Goal: Task Accomplishment & Management: Manage account settings

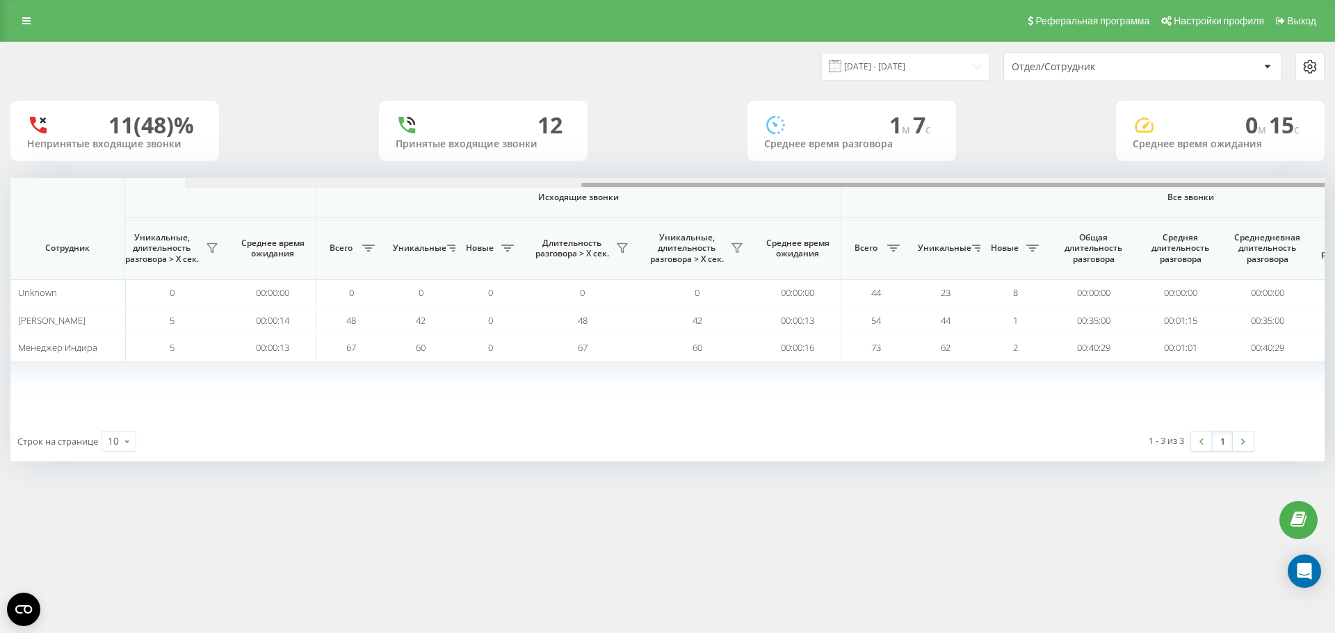
scroll to position [0, 626]
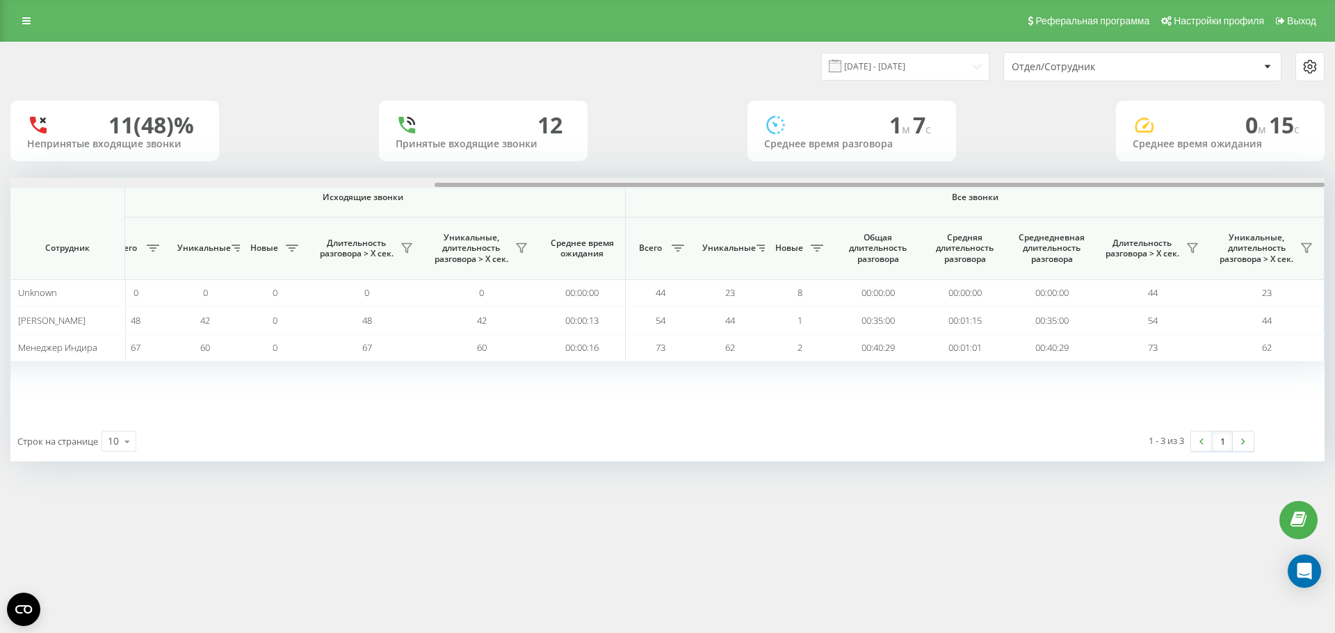
drag, startPoint x: 806, startPoint y: 184, endPoint x: 1334, endPoint y: 194, distance: 528.6
click at [1334, 194] on div "21.08.2025 - 21.08.2025 Отдел/Сотрудник 11 (48)% Непринятые входящие звонки 12 …" at bounding box center [667, 266] width 1335 height 448
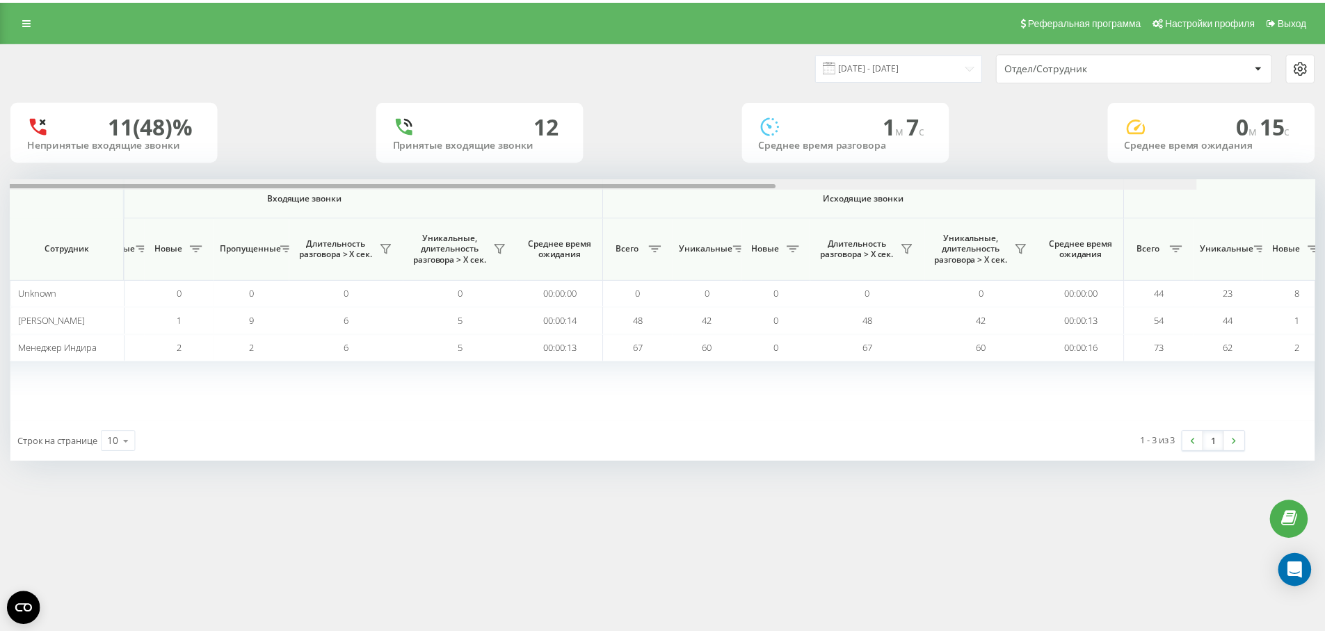
scroll to position [0, 0]
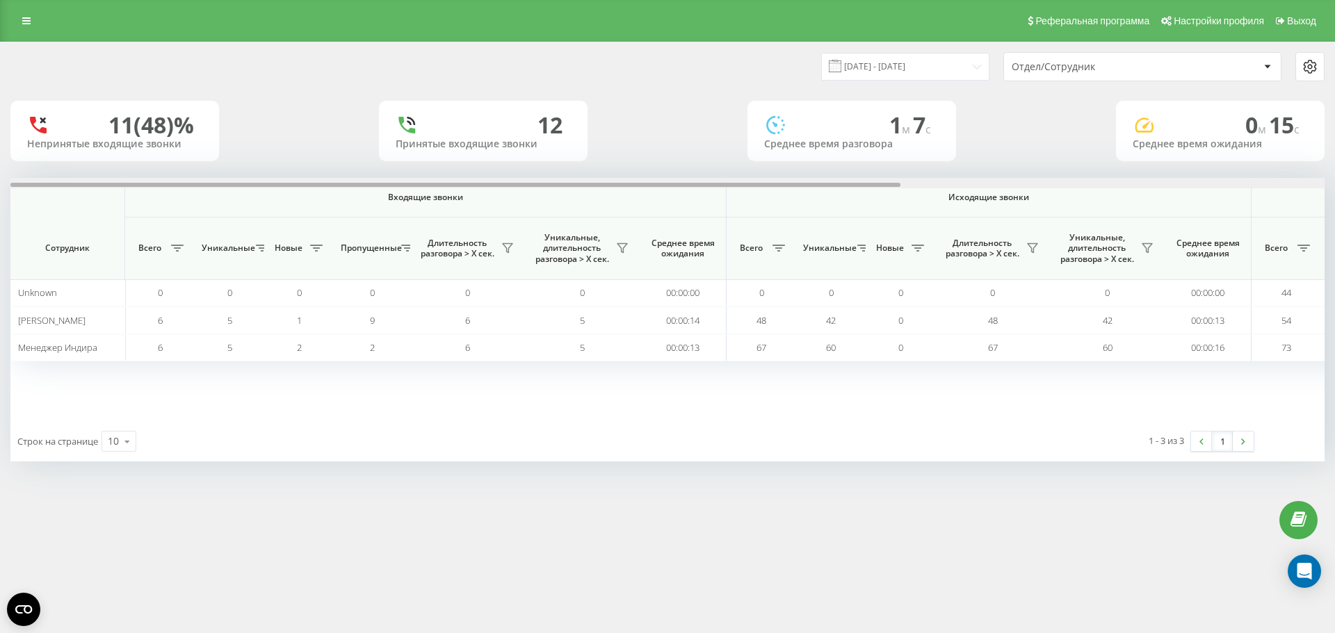
drag, startPoint x: 709, startPoint y: 184, endPoint x: 195, endPoint y: 177, distance: 513.9
click at [195, 177] on div "21.08.2025 - 21.08.2025 Отдел/Сотрудник 11 (48)% Непринятые входящие звонки 12 …" at bounding box center [667, 251] width 1314 height 419
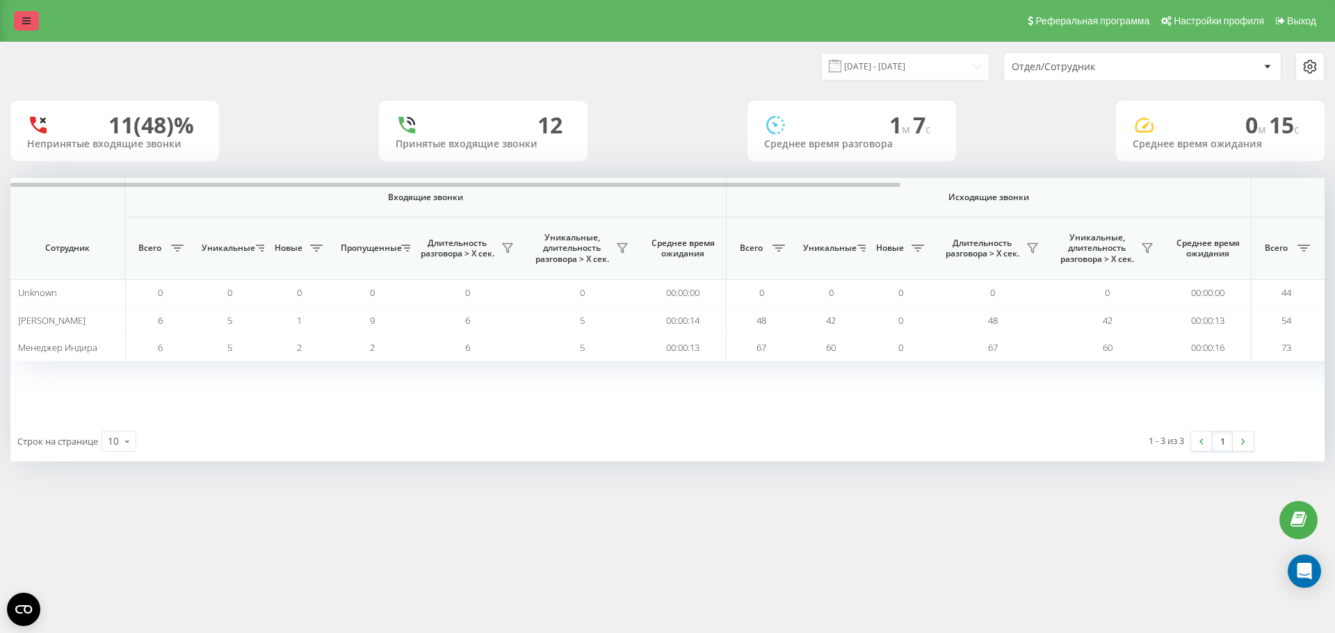
click at [23, 19] on icon at bounding box center [26, 21] width 8 height 10
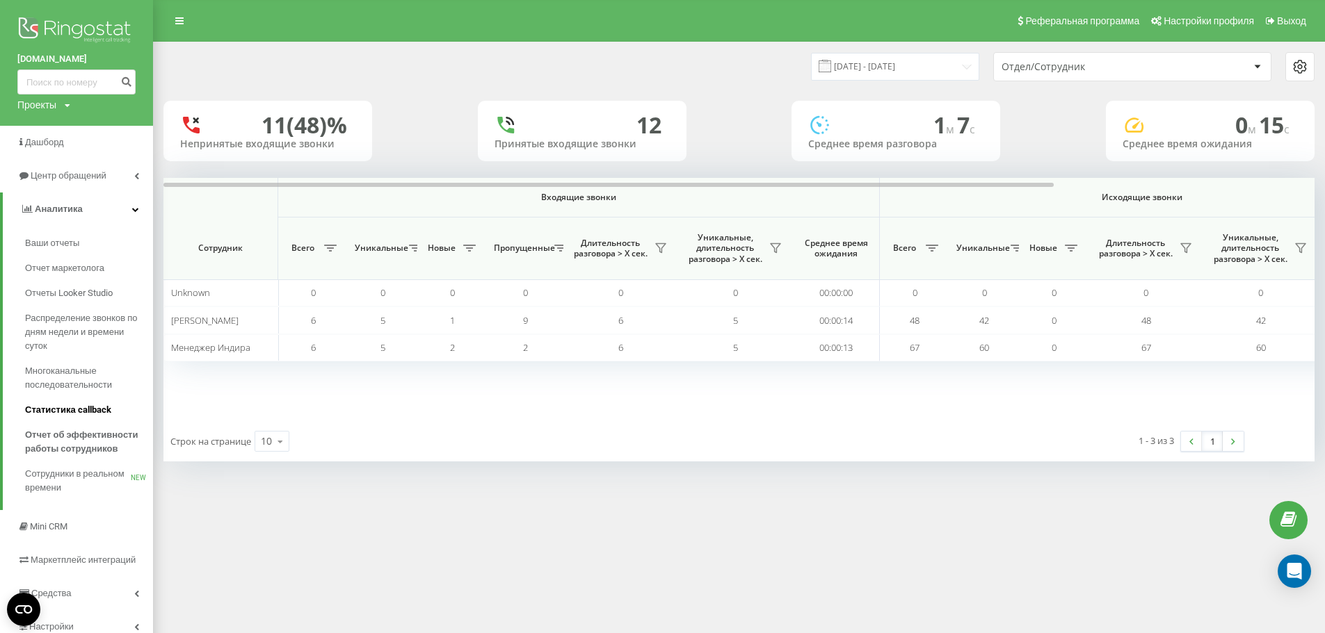
scroll to position [46, 0]
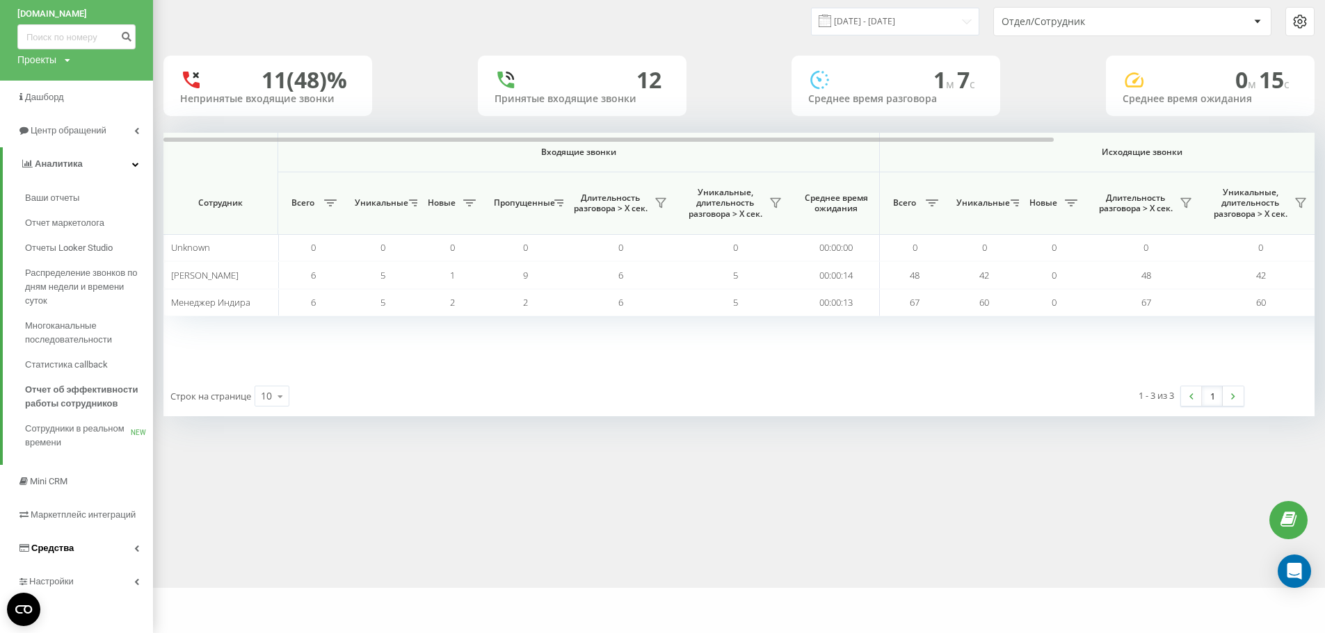
click at [54, 555] on span "Средства" at bounding box center [45, 549] width 56 height 14
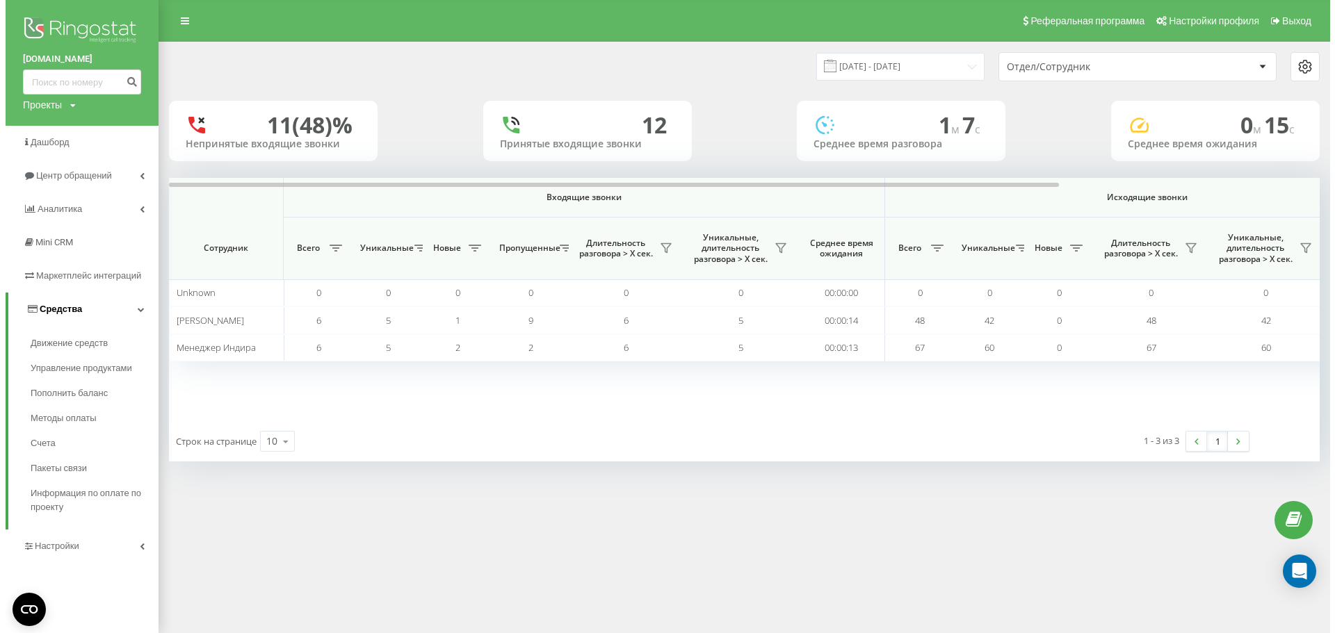
scroll to position [0, 0]
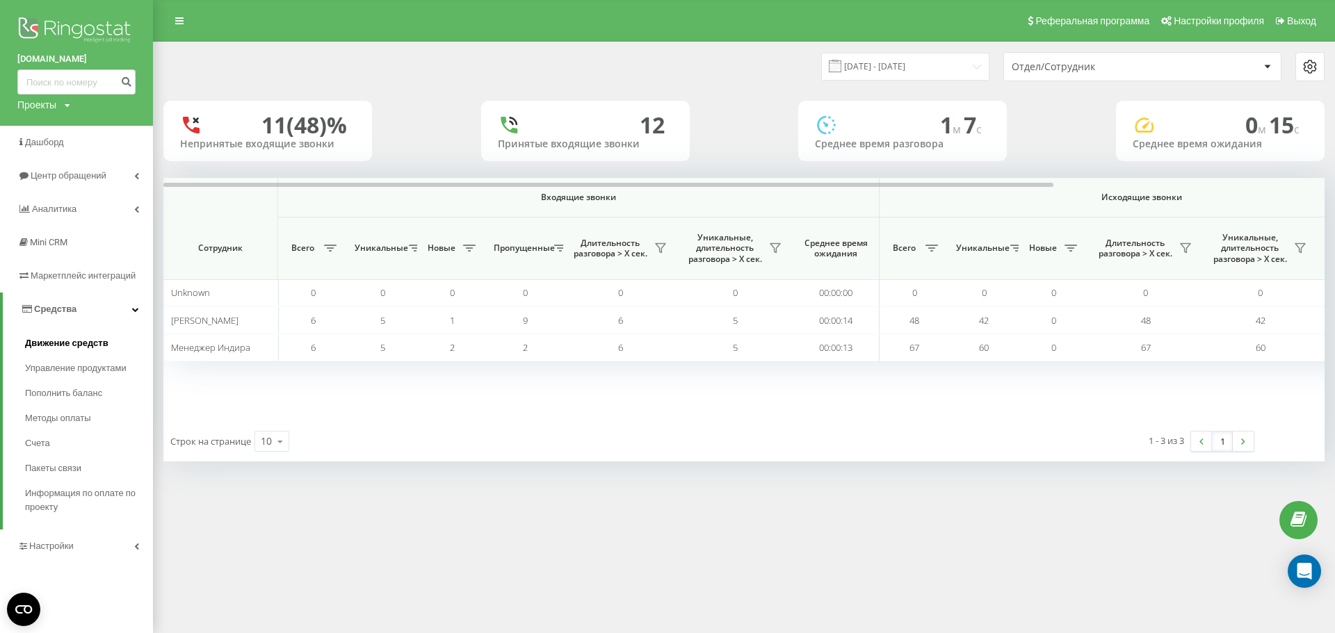
click at [63, 346] on span "Движение средств" at bounding box center [66, 344] width 83 height 14
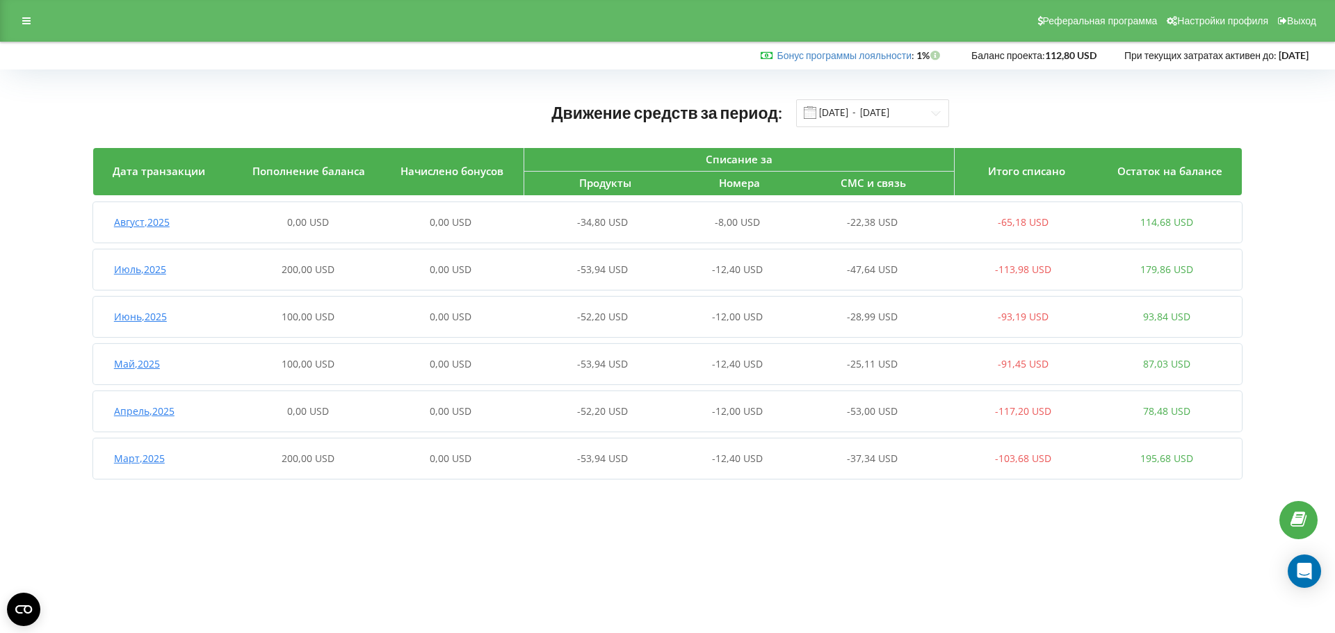
click at [161, 225] on span "Август , 2025" at bounding box center [142, 222] width 56 height 13
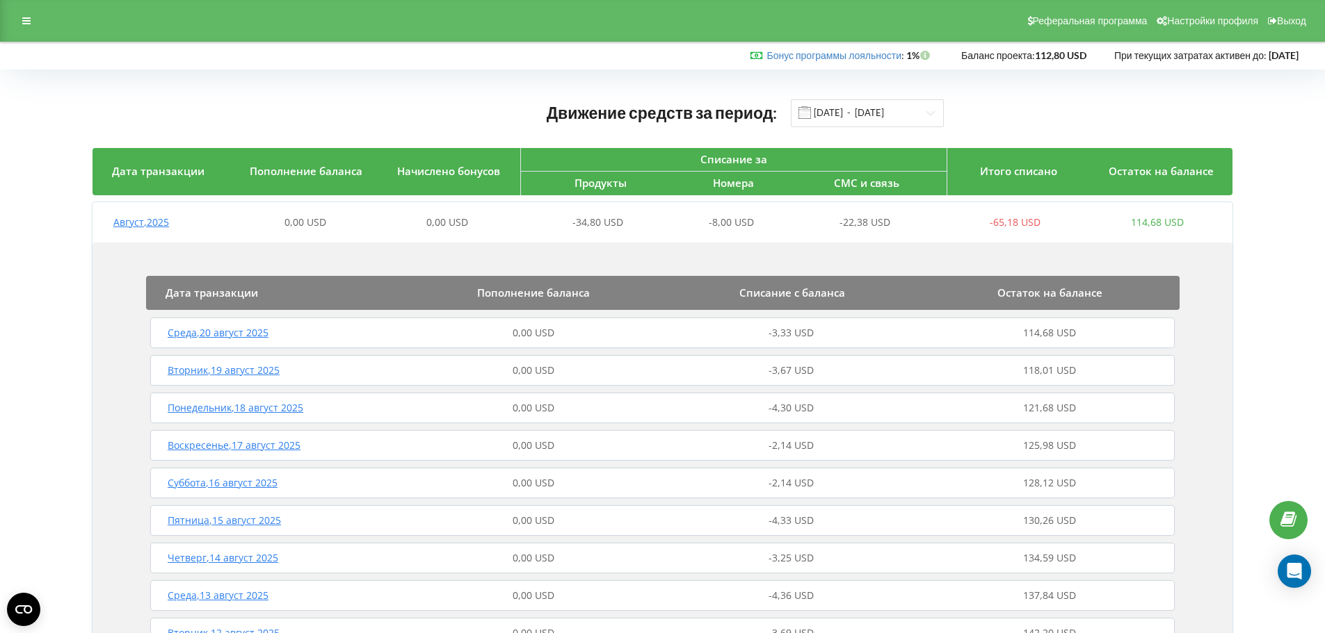
click at [147, 223] on span "Август , 2025" at bounding box center [141, 222] width 56 height 13
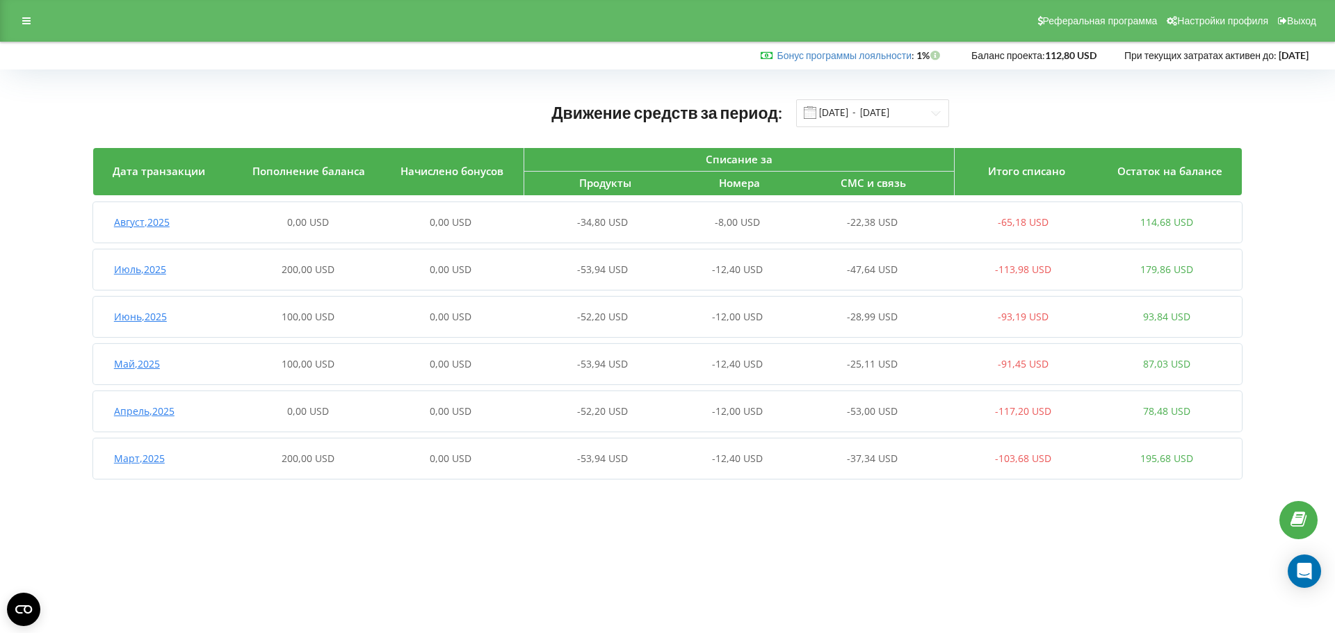
click at [1045, 54] on strong "112,80 USD" at bounding box center [1070, 55] width 51 height 12
click at [1156, 218] on span "114,68 USD" at bounding box center [1166, 222] width 53 height 13
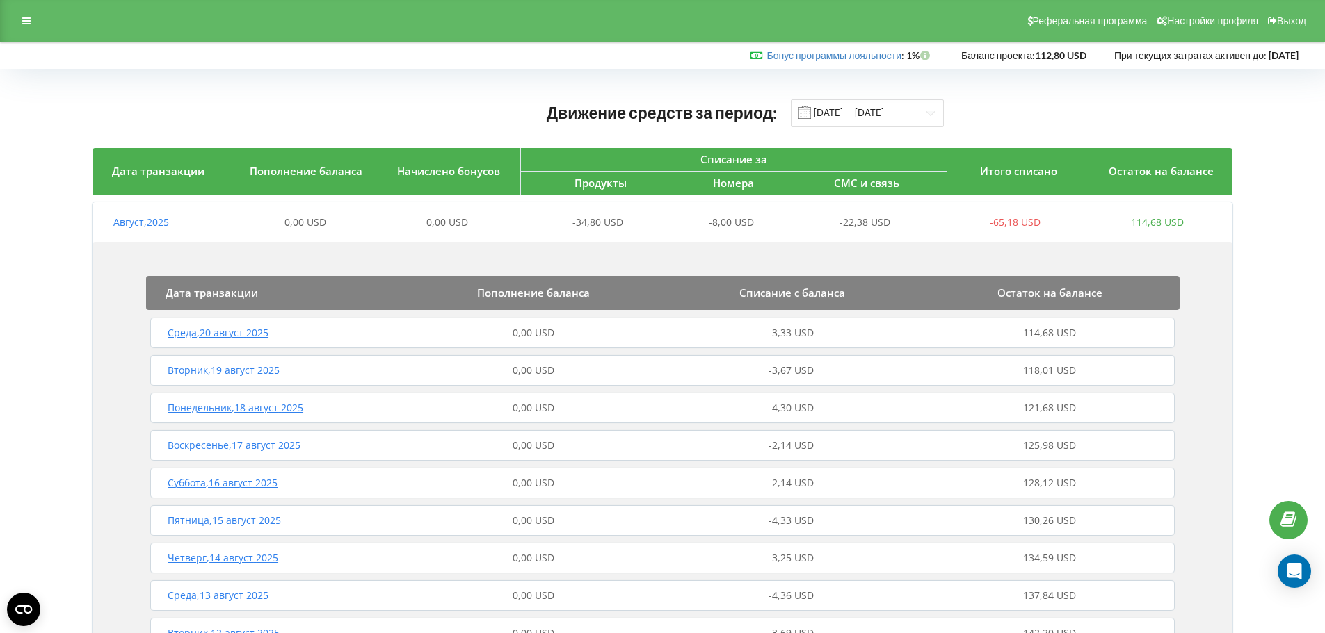
click at [1006, 101] on div "Движение средств за период: 01.03.2025 - 21.08.2025" at bounding box center [662, 113] width 1140 height 29
click at [15, 24] on div at bounding box center [26, 20] width 25 height 19
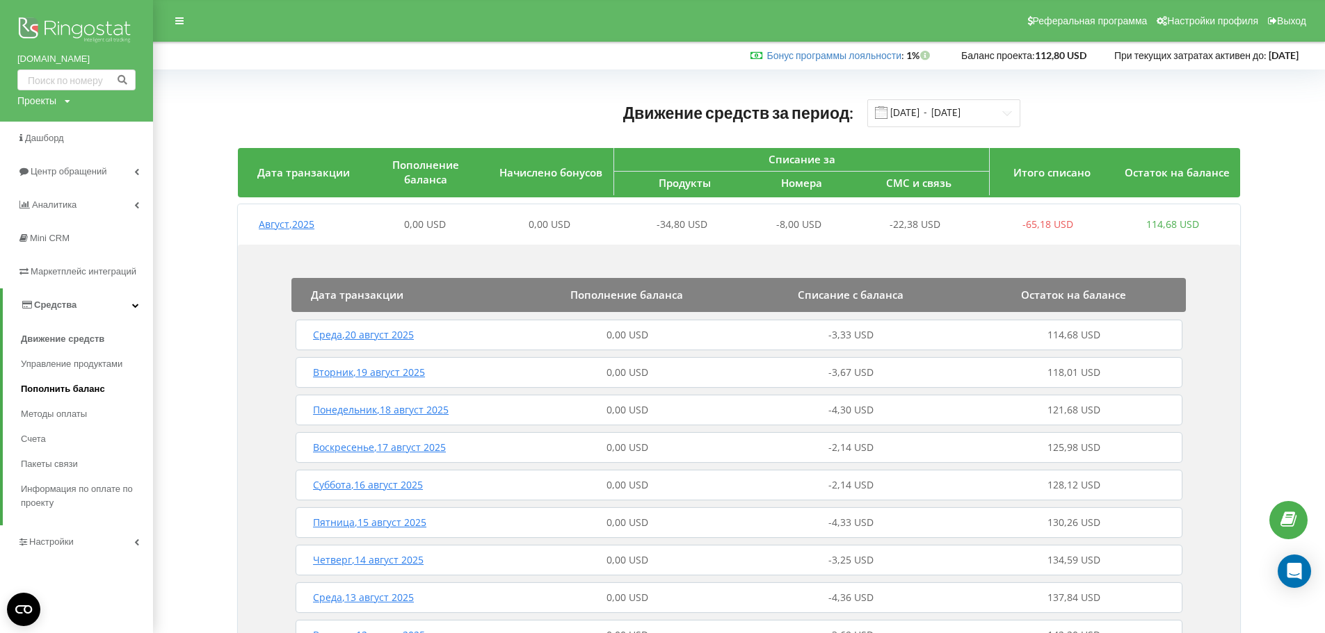
click at [66, 389] on span "Пополнить баланс" at bounding box center [63, 389] width 84 height 14
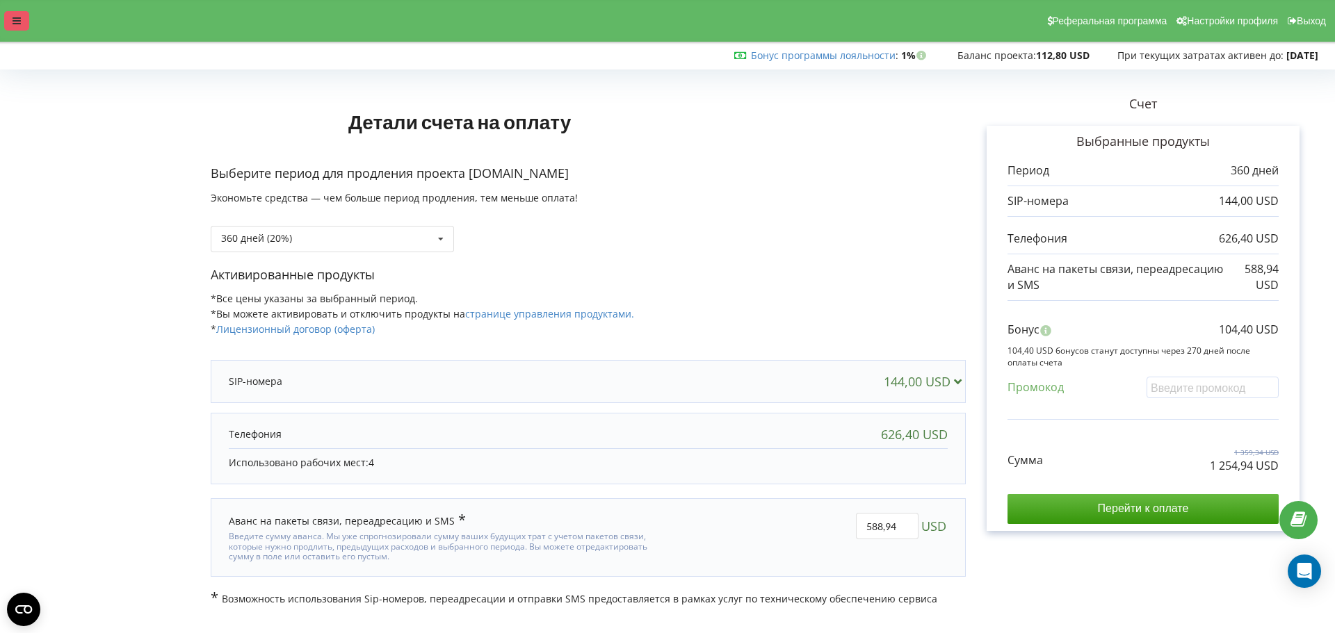
click at [19, 22] on icon at bounding box center [17, 21] width 8 height 10
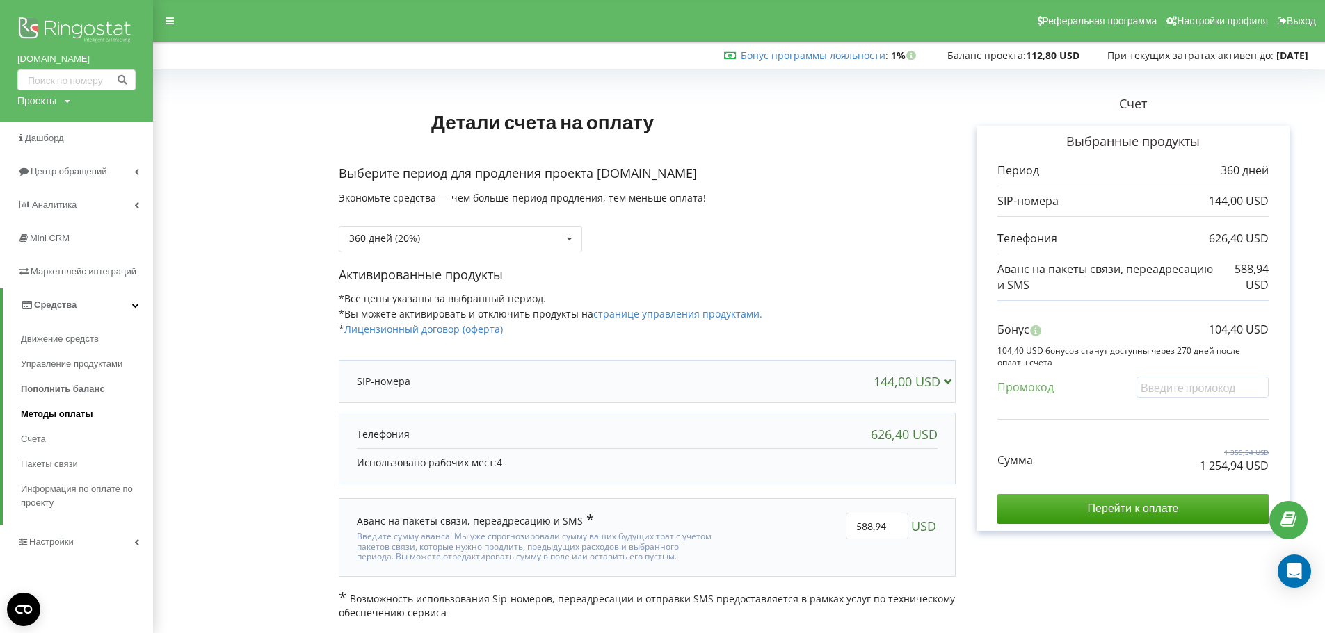
click at [67, 410] on span "Методы оплаты" at bounding box center [57, 414] width 72 height 14
click at [50, 493] on span "Информация по оплате по проекту" at bounding box center [83, 497] width 125 height 28
click at [49, 446] on span "Информация по оплате по проекту" at bounding box center [83, 447] width 125 height 28
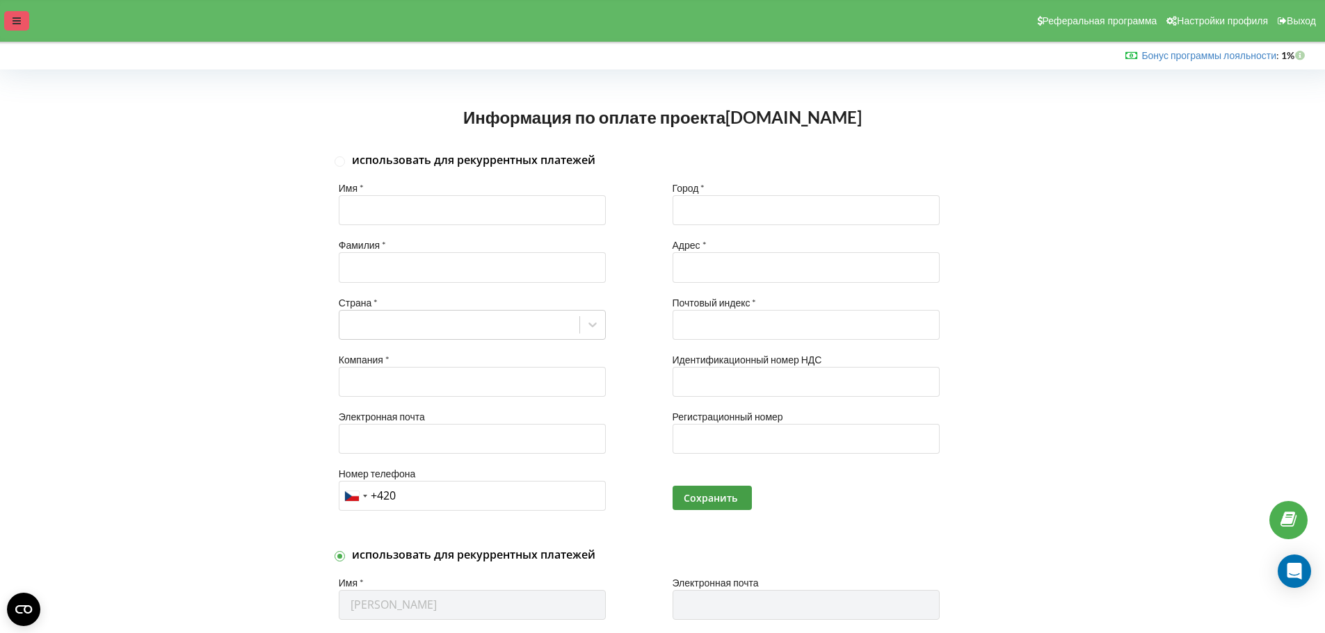
click at [15, 26] on div at bounding box center [16, 20] width 25 height 19
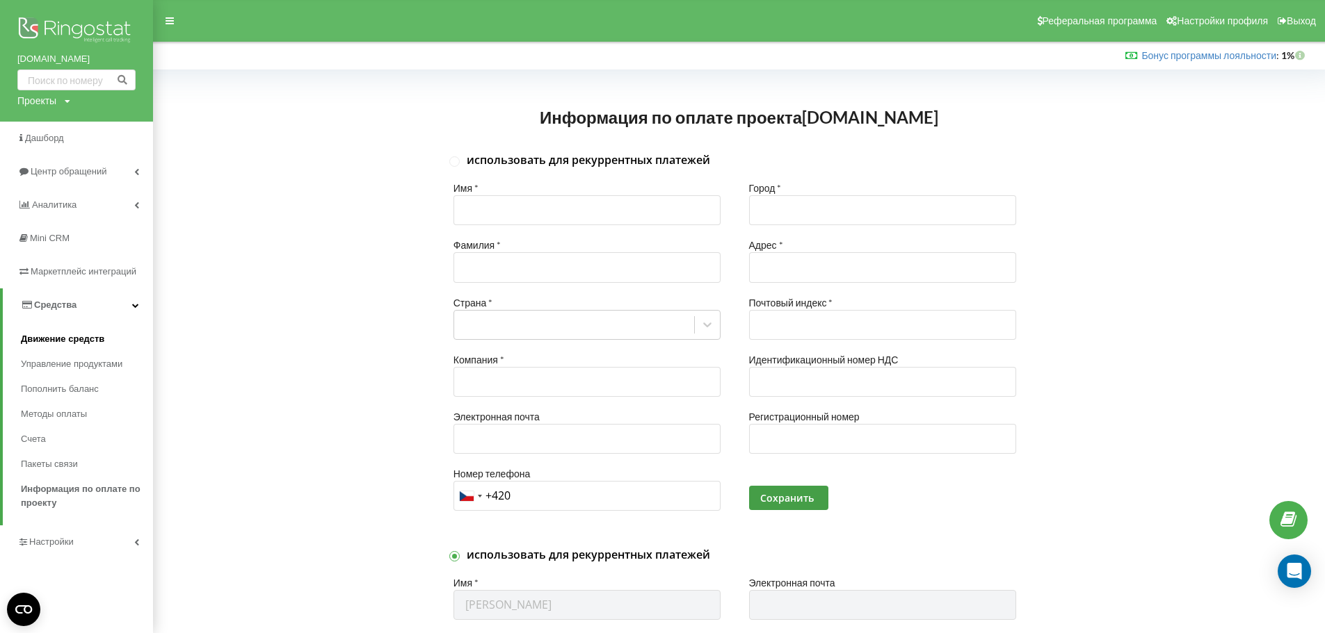
click at [73, 346] on span "Движение средств" at bounding box center [62, 339] width 83 height 14
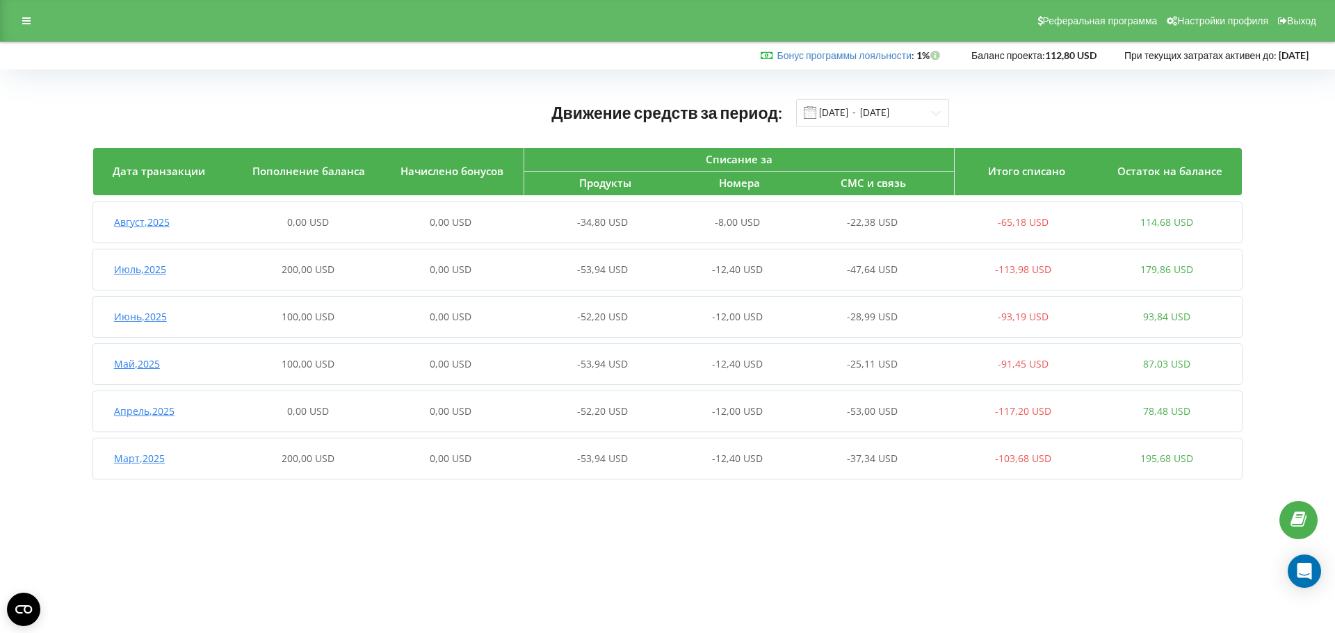
click at [1051, 60] on strong "112,80 USD" at bounding box center [1070, 55] width 51 height 12
click at [942, 114] on input "[DATE] - [DATE]" at bounding box center [872, 113] width 153 height 28
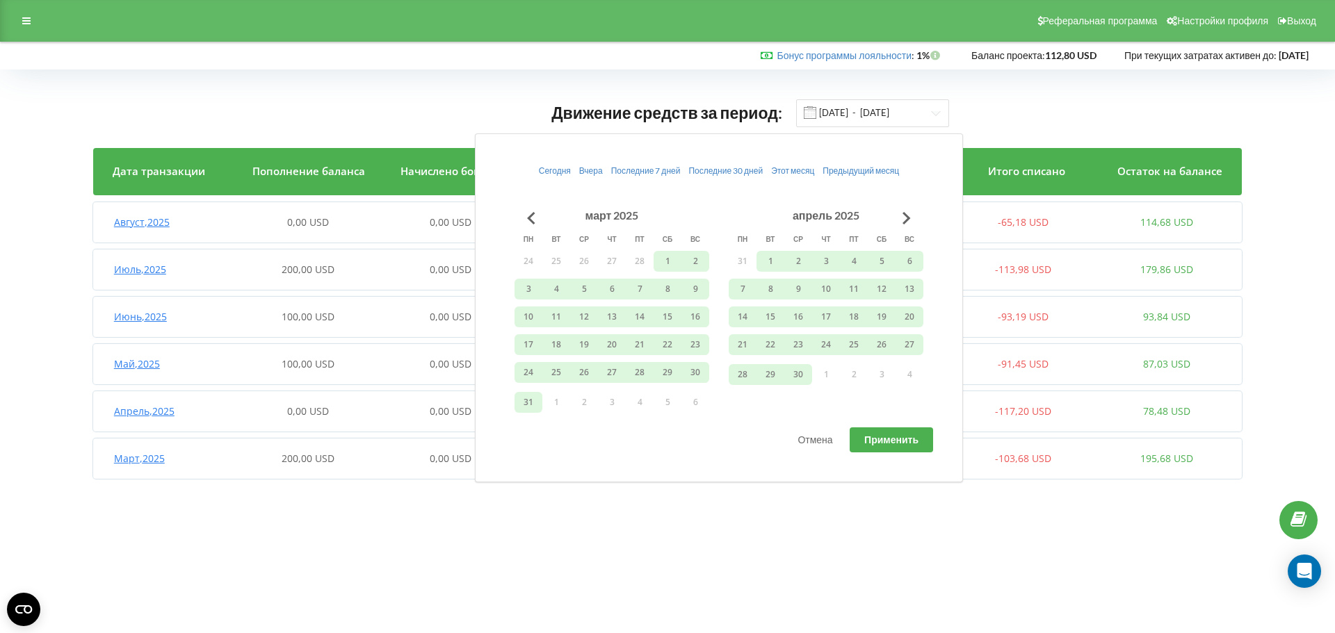
click at [992, 115] on div "Движение средств за период: [DATE] - [DATE]" at bounding box center [667, 113] width 1149 height 29
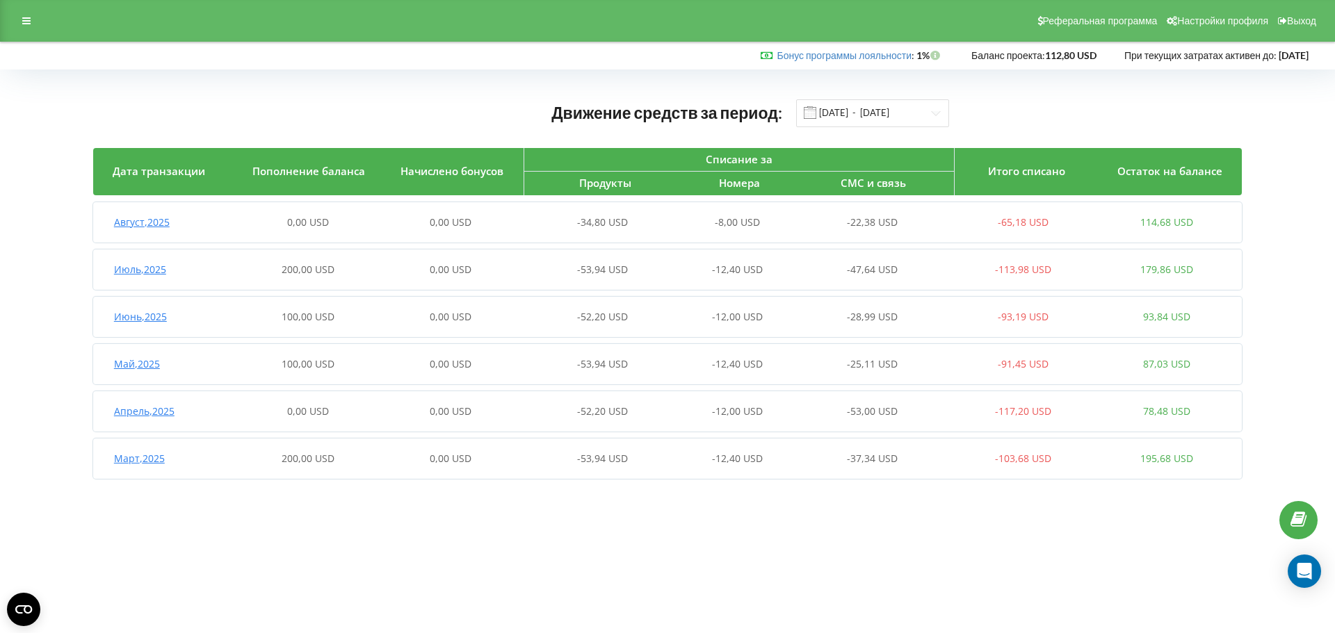
click at [154, 220] on span "Август , 2025" at bounding box center [142, 222] width 56 height 13
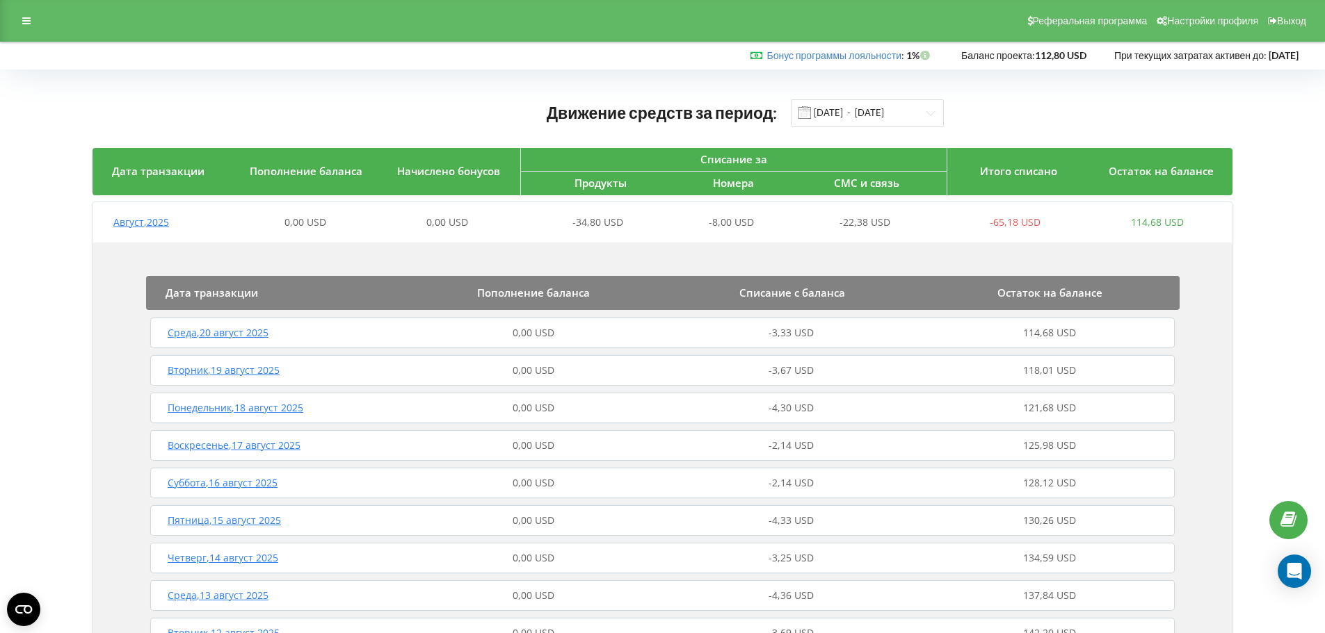
drag, startPoint x: 1153, startPoint y: 109, endPoint x: 701, endPoint y: 115, distance: 452.0
click at [1153, 109] on div "Движение средств за период: 01.03.2025 - 21.08.2025" at bounding box center [662, 113] width 1140 height 29
